Goal: Information Seeking & Learning: Learn about a topic

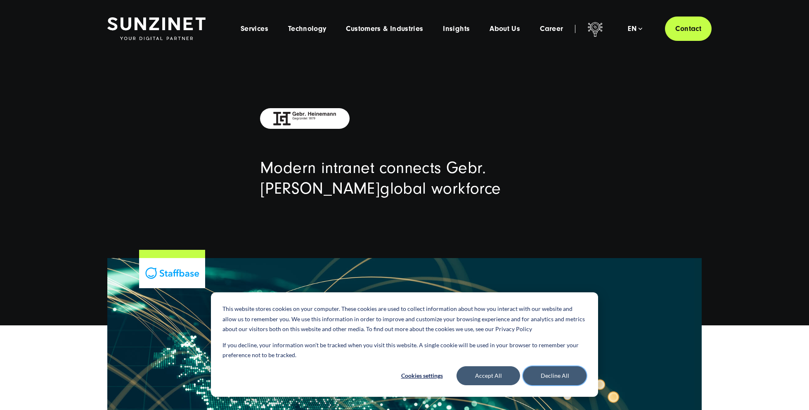
click at [551, 376] on button "Decline All" at bounding box center [555, 375] width 64 height 19
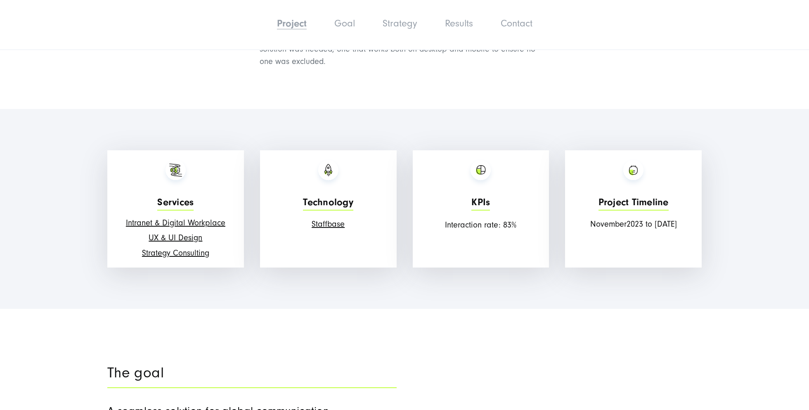
scroll to position [806, 0]
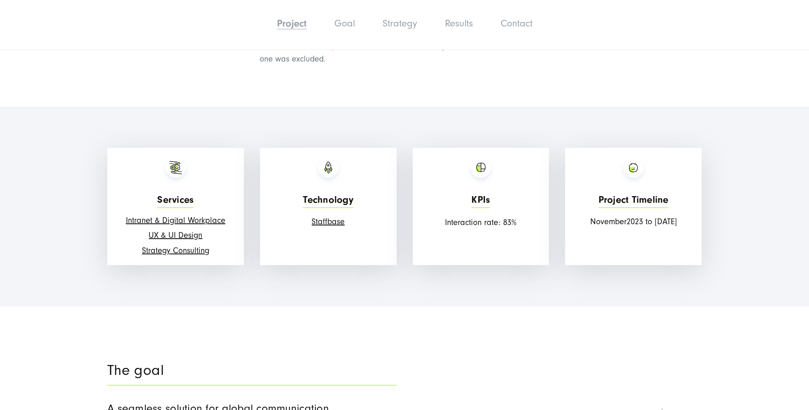
click at [465, 227] on span "Interaction rate" at bounding box center [472, 222] width 54 height 9
drag, startPoint x: 465, startPoint y: 240, endPoint x: 516, endPoint y: 241, distance: 50.4
click at [516, 229] on p "Interaction rate : 83%" at bounding box center [481, 222] width 128 height 12
click at [518, 229] on p "Interaction rate : 83%" at bounding box center [481, 222] width 128 height 12
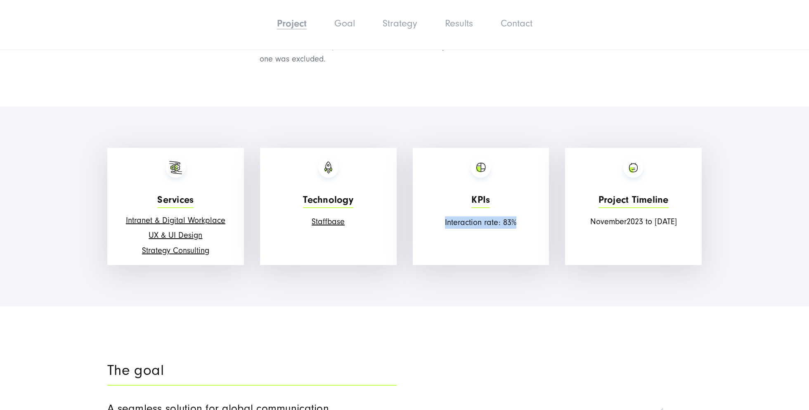
click at [519, 229] on p "Interaction rate : 83%" at bounding box center [481, 222] width 128 height 12
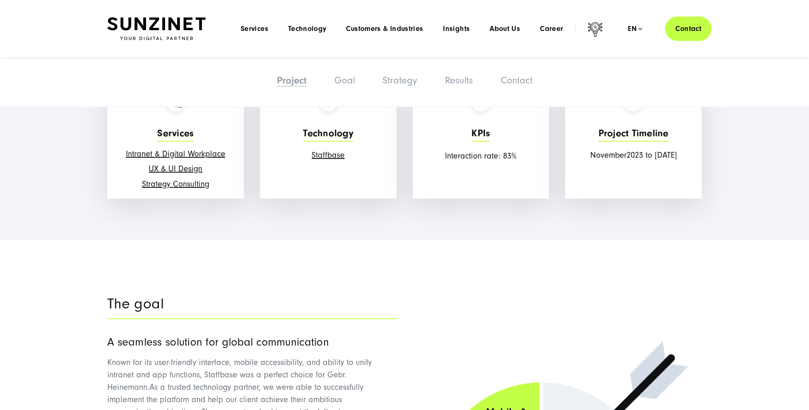
scroll to position [739, 0]
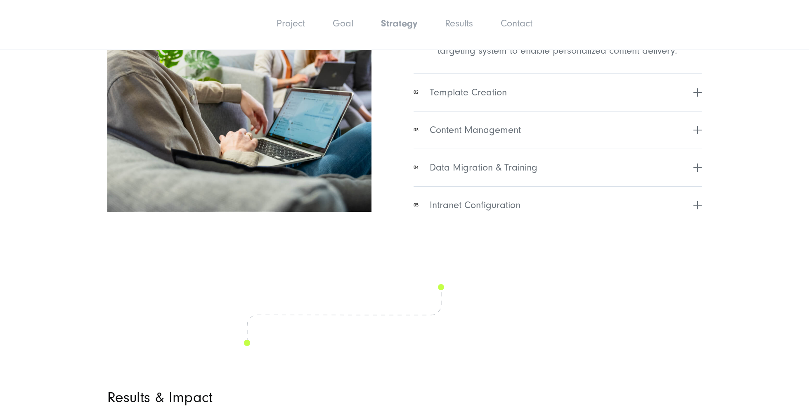
click at [178, 154] on img at bounding box center [239, 67] width 264 height 290
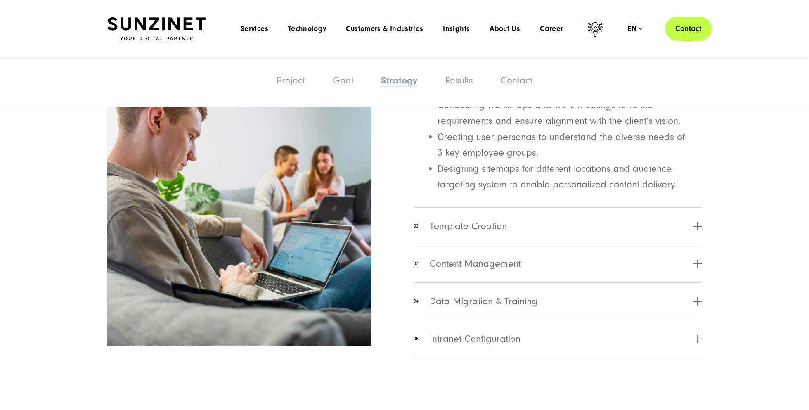
drag, startPoint x: 73, startPoint y: 205, endPoint x: 78, endPoint y: 204, distance: 5.5
click at [75, 204] on section "Strategy & Implementation To meet these goals, SUNZINET provided a tailored app…" at bounding box center [404, 154] width 809 height 520
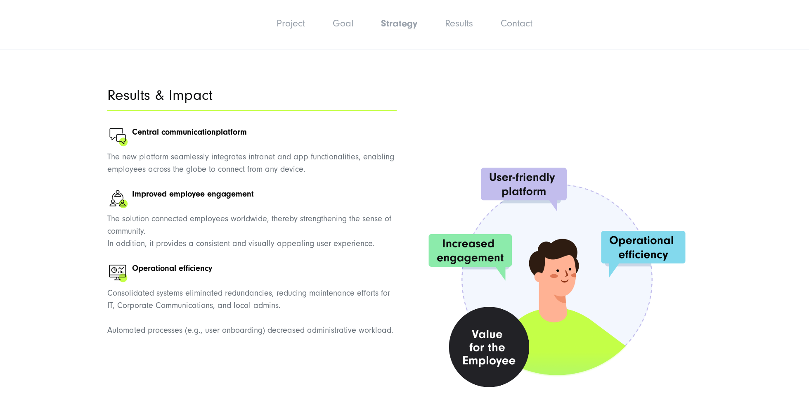
scroll to position [2153, 0]
click at [78, 203] on section "Results & Impact Central communication platform The new platform seamlessly int…" at bounding box center [404, 243] width 809 height 392
click at [61, 189] on section "Results & Impact Central communication platform The new platform seamlessly int…" at bounding box center [404, 243] width 809 height 392
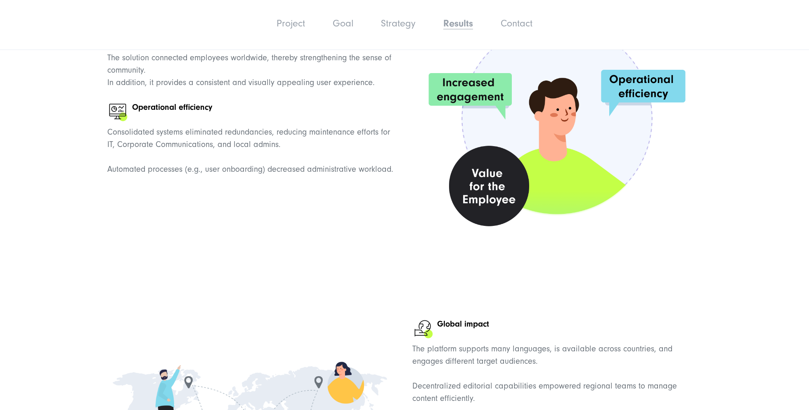
click at [67, 190] on section "Results & Impact Central communication platform The new platform seamlessly int…" at bounding box center [404, 83] width 809 height 392
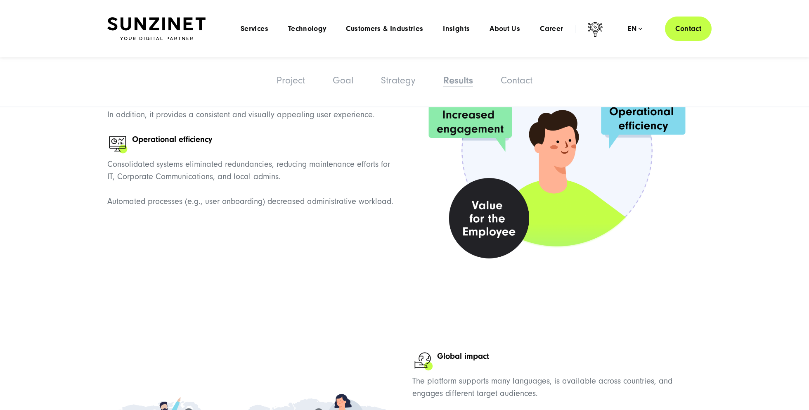
click at [67, 190] on section "Results & Impact Central communication platform The new platform seamlessly int…" at bounding box center [404, 115] width 809 height 392
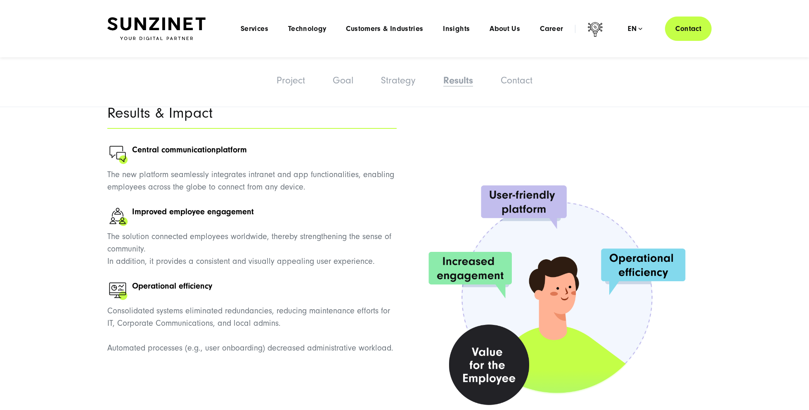
click at [67, 190] on section "Results & Impact Central communication platform The new platform seamlessly int…" at bounding box center [404, 262] width 809 height 392
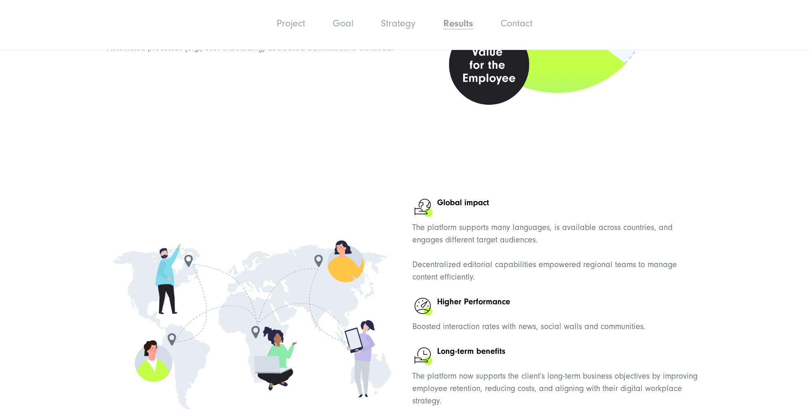
scroll to position [2589, 0]
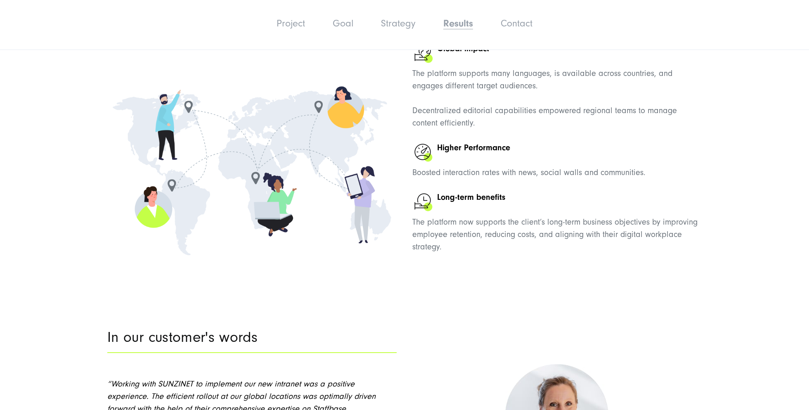
click at [67, 190] on section "Global impact The platform supports many languages, is available across countri…" at bounding box center [404, 147] width 809 height 286
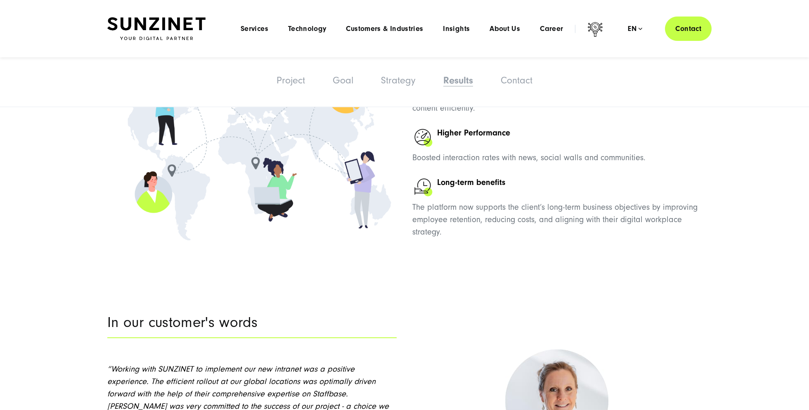
scroll to position [2604, 0]
drag, startPoint x: 67, startPoint y: 190, endPoint x: 66, endPoint y: 196, distance: 5.9
click at [67, 192] on section "Global impact The platform supports many languages, is available across countri…" at bounding box center [404, 132] width 809 height 286
click at [88, 182] on section "Global impact The platform supports many languages, is available across countri…" at bounding box center [404, 132] width 809 height 286
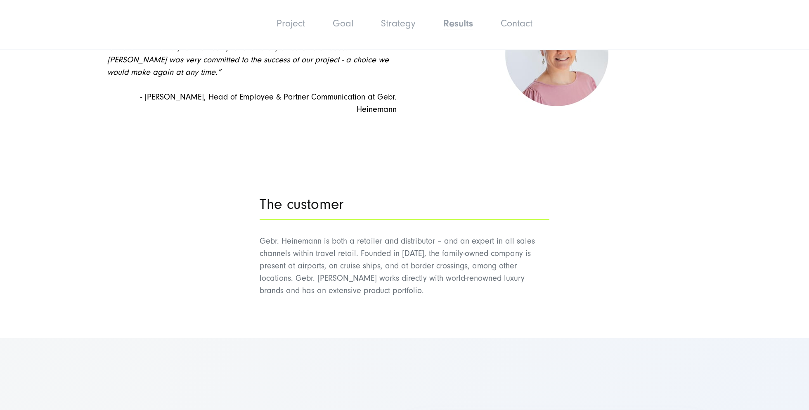
click at [82, 187] on section "The customer Gebr. Heinemann is both a retailer and distributor – and an expert…" at bounding box center [404, 247] width 809 height 181
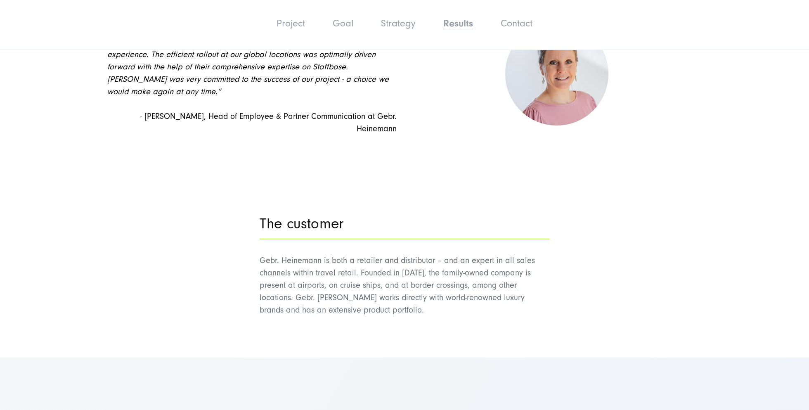
scroll to position [2815, 0]
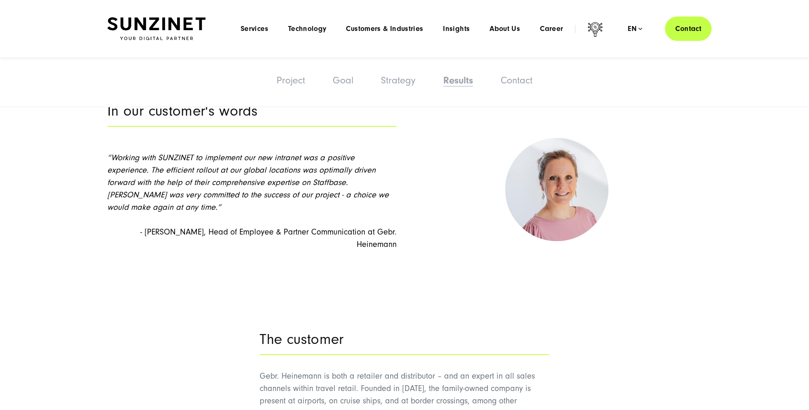
click at [81, 166] on section "In our customer's words “Working with SUNZINET to implement our new intranet wa…" at bounding box center [404, 178] width 809 height 228
drag, startPoint x: 78, startPoint y: 184, endPoint x: 82, endPoint y: 178, distance: 7.4
click at [78, 184] on section "In our customer's words “Working with SUNZINET to implement our new intranet wa…" at bounding box center [404, 178] width 809 height 228
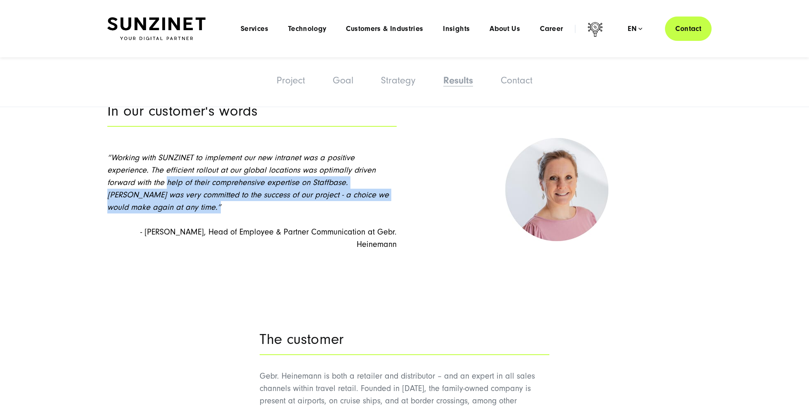
drag, startPoint x: 128, startPoint y: 197, endPoint x: 122, endPoint y: 201, distance: 6.3
click at [126, 200] on section "In our customer's words “Working with SUNZINET to implement our new intranet wa…" at bounding box center [404, 178] width 809 height 228
click at [91, 197] on div "In our customer's words “Working with SUNZINET to implement our new intranet wa…" at bounding box center [405, 178] width 628 height 171
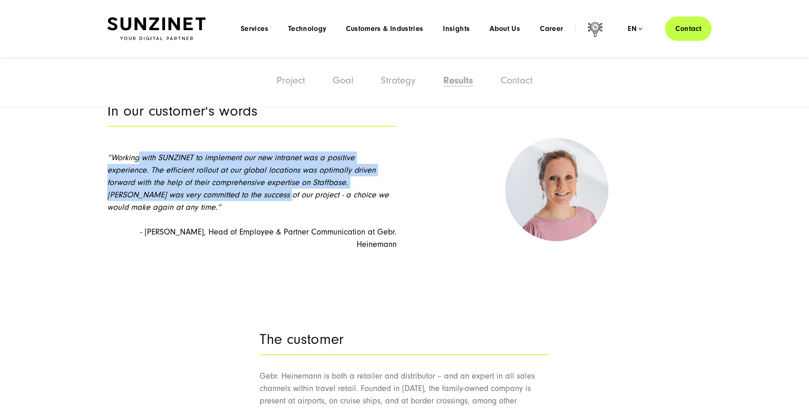
drag, startPoint x: 153, startPoint y: 168, endPoint x: 174, endPoint y: 183, distance: 26.1
click at [175, 183] on p "“Working with SUNZINET to implement our new intranet was a positive experience.…" at bounding box center [252, 183] width 290 height 62
drag, startPoint x: 171, startPoint y: 180, endPoint x: 95, endPoint y: 150, distance: 82.7
click at [94, 150] on div "In our customer's words “Working with SUNZINET to implement our new intranet wa…" at bounding box center [405, 178] width 628 height 171
drag, startPoint x: 126, startPoint y: 159, endPoint x: 170, endPoint y: 183, distance: 50.3
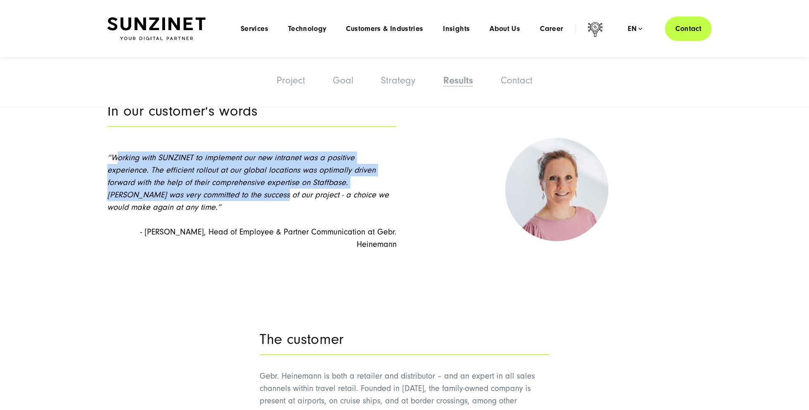
click at [172, 185] on span "“Working with SUNZINET to implement our new intranet was a positive experience.…" at bounding box center [248, 182] width 282 height 59
click at [76, 162] on section "In our customer's words “Working with SUNZINET to implement our new intranet wa…" at bounding box center [404, 178] width 809 height 228
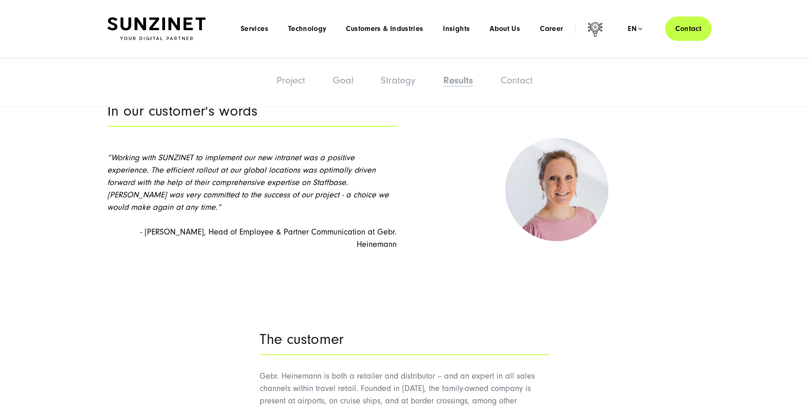
click at [79, 154] on section "In our customer's words “Working with SUNZINET to implement our new intranet wa…" at bounding box center [404, 178] width 809 height 228
